Goal: Information Seeking & Learning: Check status

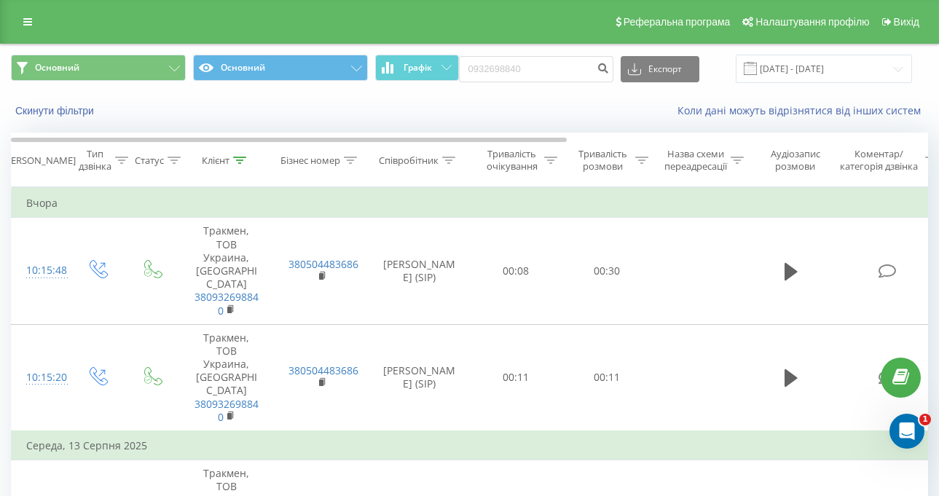
click at [462, 74] on div "Основний Основний Графік 0932698840 Експорт .csv .xls .xlsx [DATE] - [DATE]" at bounding box center [469, 69] width 917 height 28
click at [492, 70] on input "+380 68 539 4896" at bounding box center [536, 69] width 154 height 26
type input "0 68 539 4896"
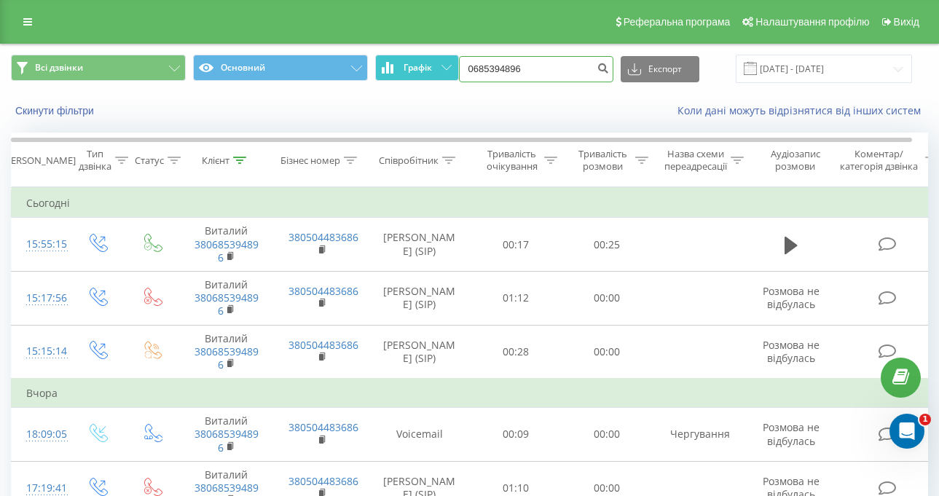
drag, startPoint x: 557, startPoint y: 72, endPoint x: 424, endPoint y: 63, distance: 133.5
click at [424, 63] on div "Всі дзвінки Основний Графік 0685394896 Експорт .csv .xls .xlsx [DATE] - [DATE]" at bounding box center [469, 69] width 917 height 28
